Goal: Check status: Check status

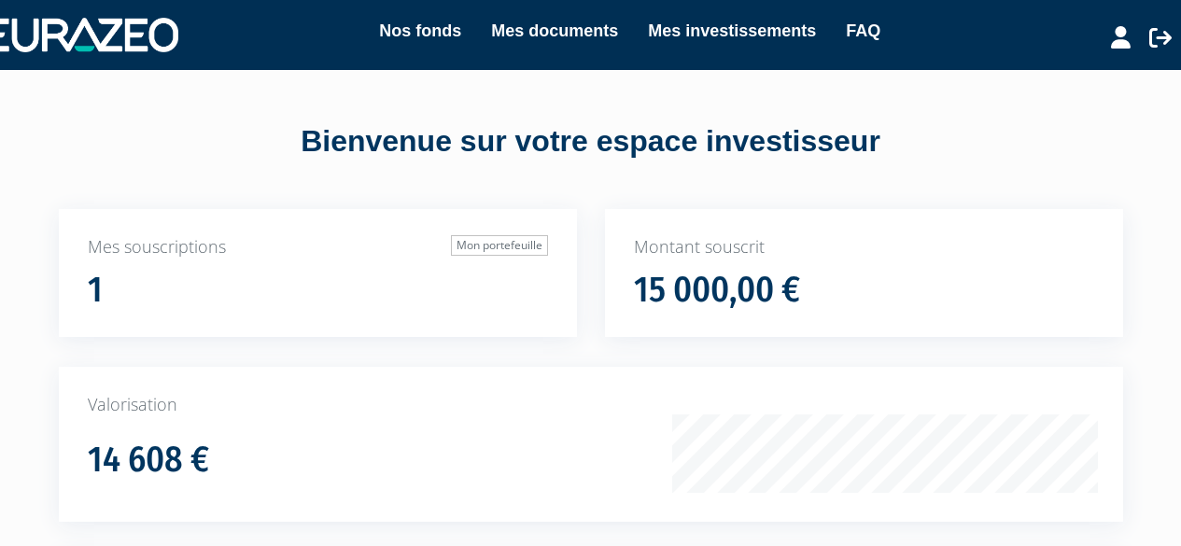
scroll to position [376, 0]
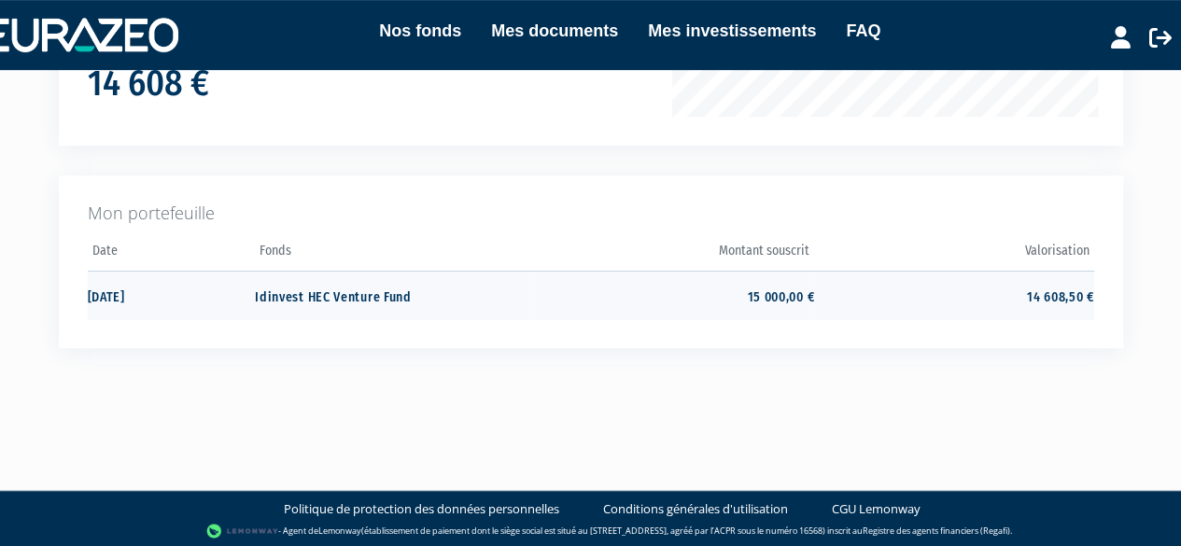
click at [329, 292] on td "Idinvest HEC Venture Fund" at bounding box center [394, 295] width 279 height 49
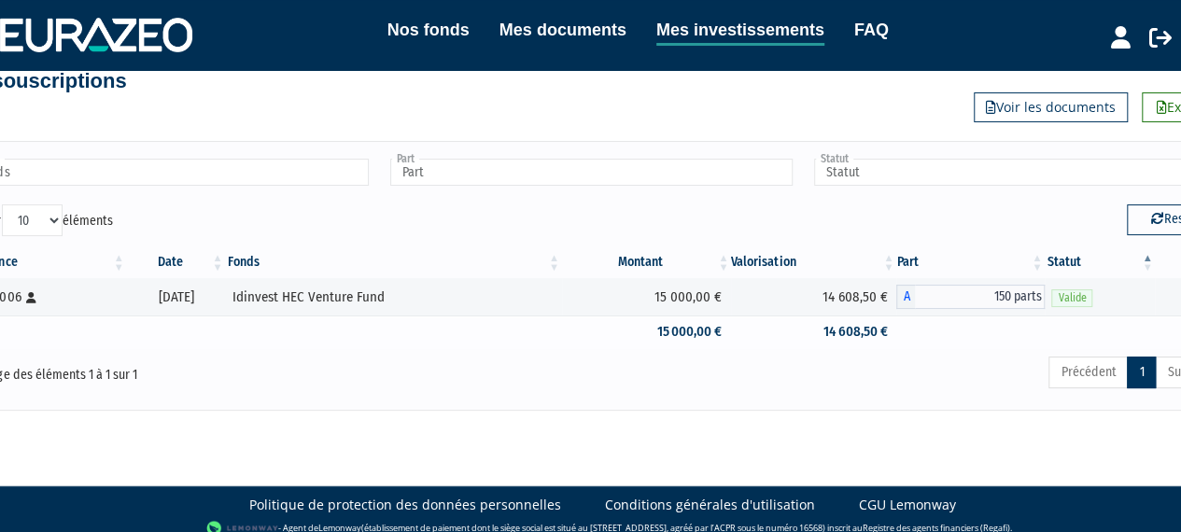
scroll to position [41, 0]
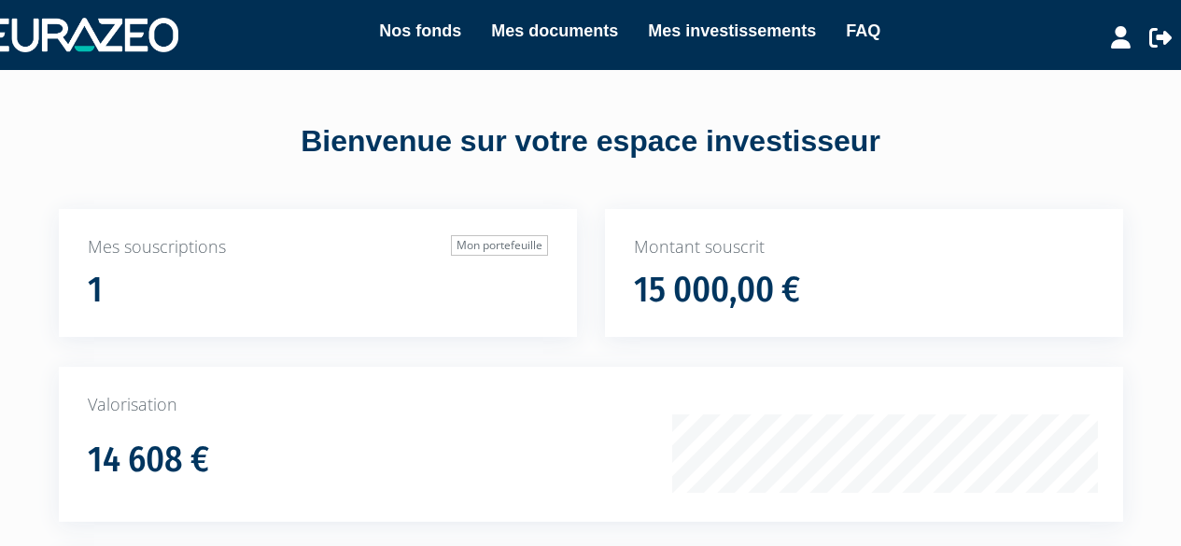
scroll to position [376, 0]
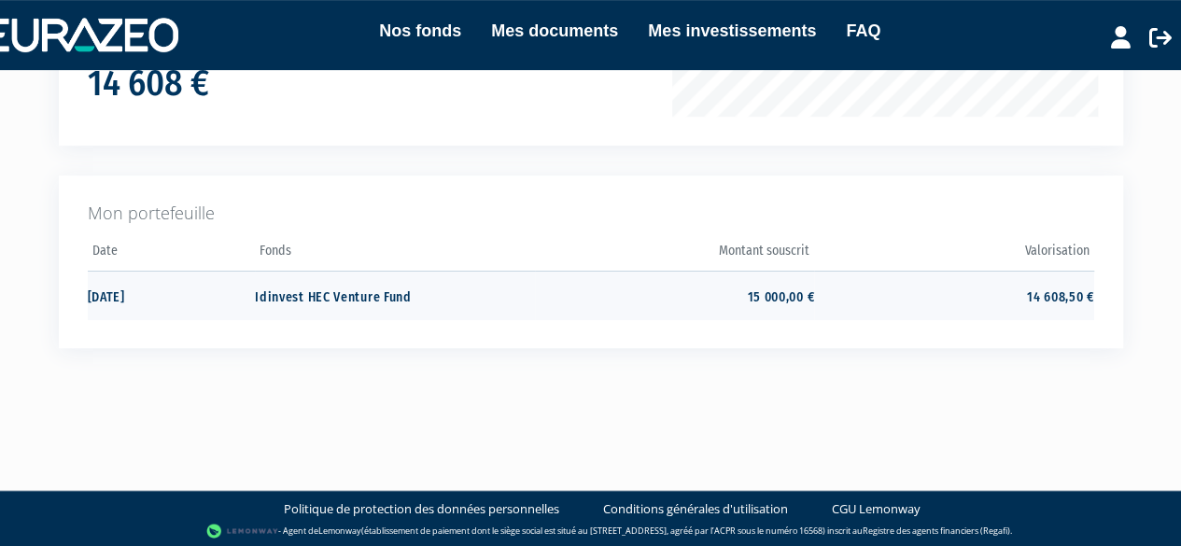
click at [314, 296] on td "Idinvest HEC Venture Fund" at bounding box center [394, 295] width 279 height 49
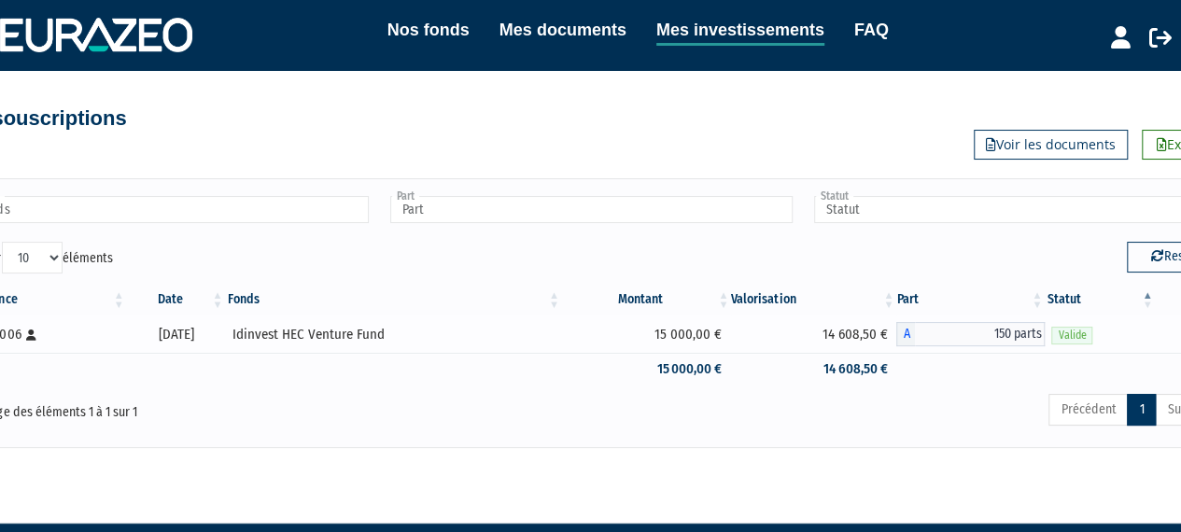
scroll to position [0, 54]
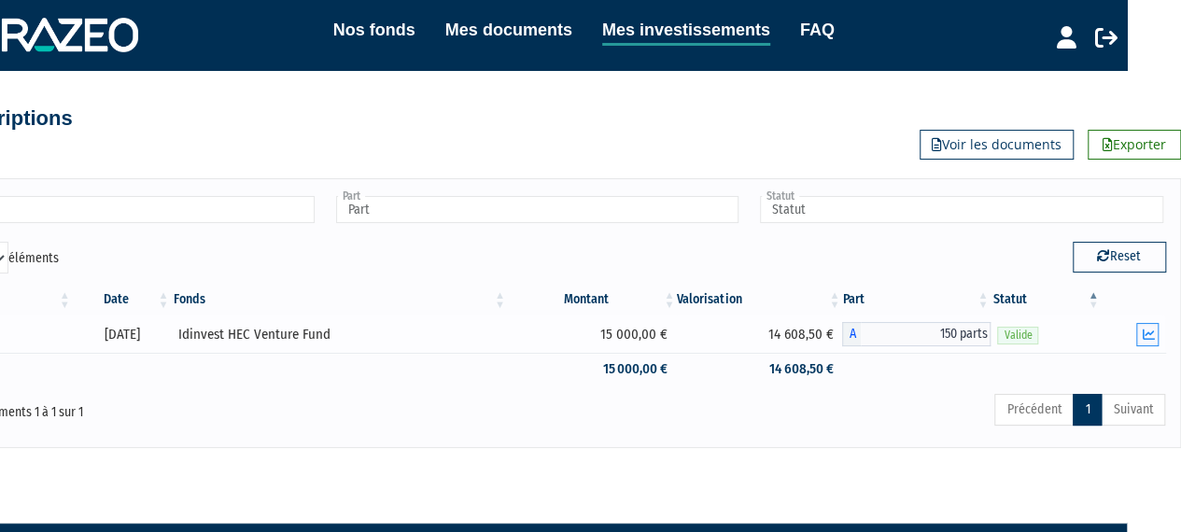
click at [1150, 332] on icon "button" at bounding box center [1148, 335] width 12 height 12
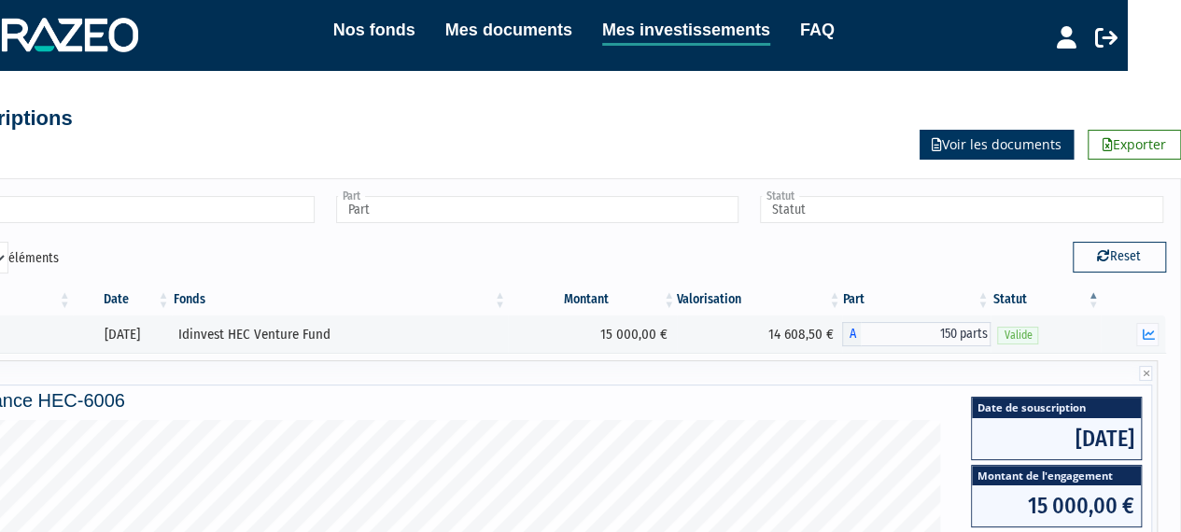
click at [1023, 134] on link "Voir les documents" at bounding box center [997, 145] width 154 height 30
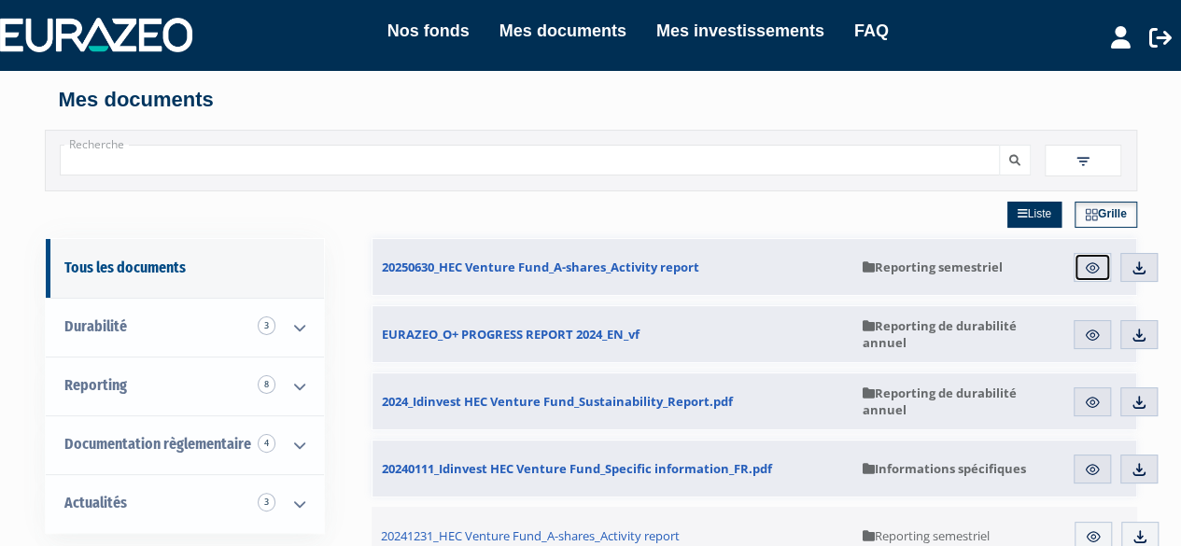
click at [1087, 264] on img at bounding box center [1092, 268] width 17 height 17
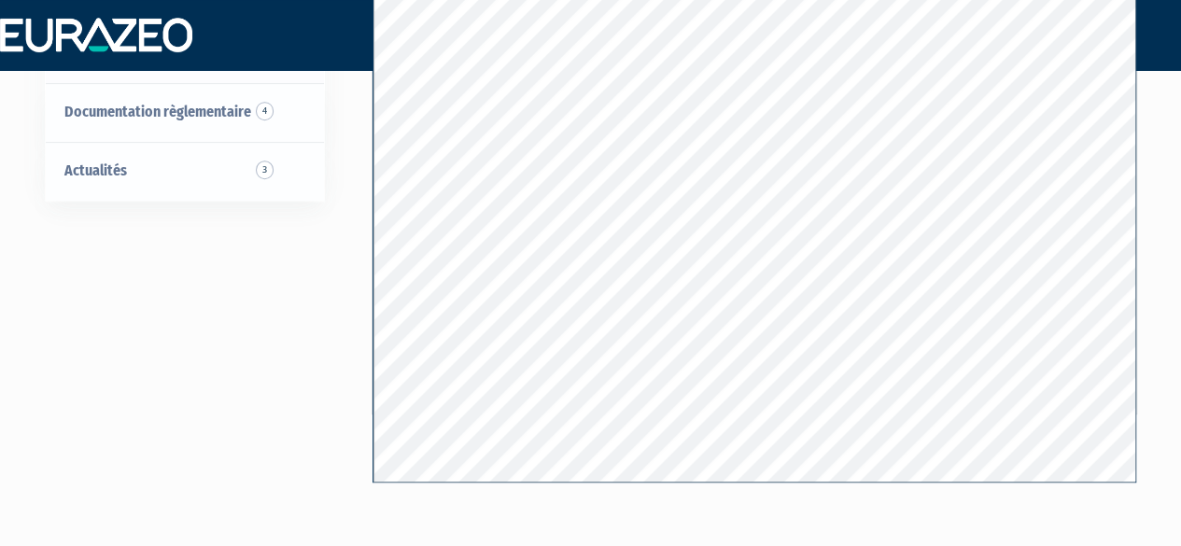
scroll to position [358, 0]
